Goal: Task Accomplishment & Management: Manage account settings

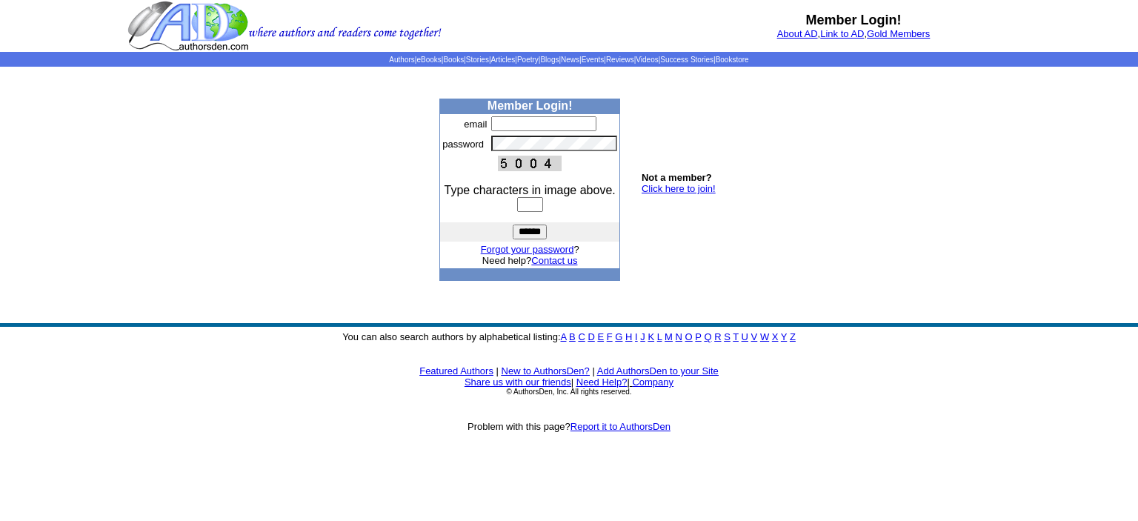
type input "**********"
click at [518, 207] on input "text" at bounding box center [530, 204] width 26 height 15
type input "****"
click at [519, 230] on input "******" at bounding box center [530, 232] width 34 height 15
